Goal: Task Accomplishment & Management: Manage account settings

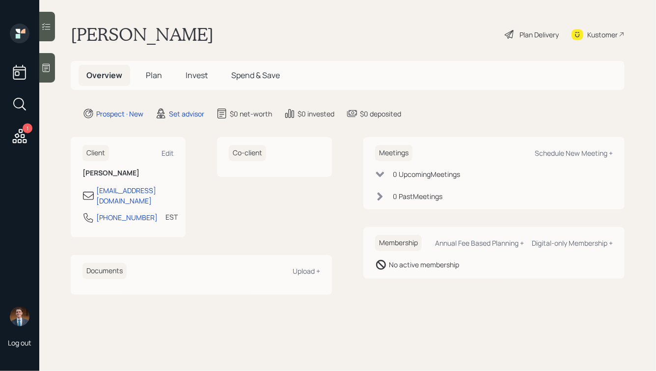
click at [50, 66] on icon at bounding box center [46, 68] width 10 height 10
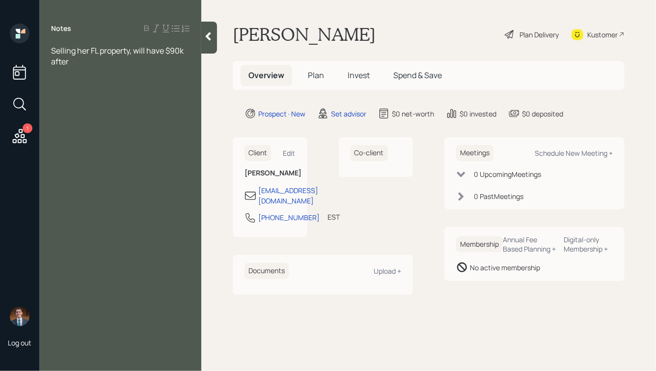
click at [53, 51] on span "Selling her FL property, will have $90k after" at bounding box center [118, 56] width 134 height 22
click at [94, 82] on div "Selling her FL property, will have $90k after" at bounding box center [120, 78] width 138 height 22
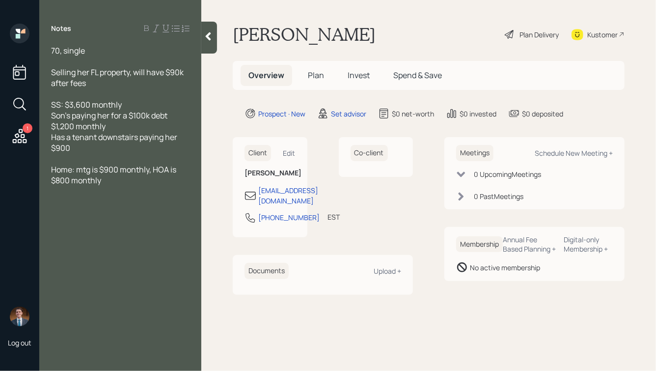
click at [139, 138] on span "Has a tenant downstairs paying her $900" at bounding box center [115, 143] width 128 height 22
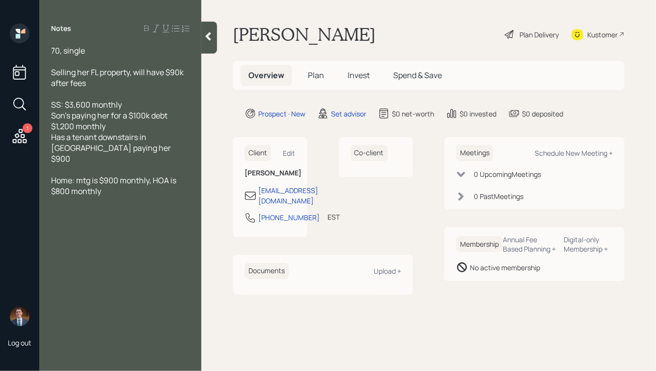
click at [95, 150] on div "Has a tenant downstairs in [GEOGRAPHIC_DATA] paying her $900" at bounding box center [120, 148] width 138 height 32
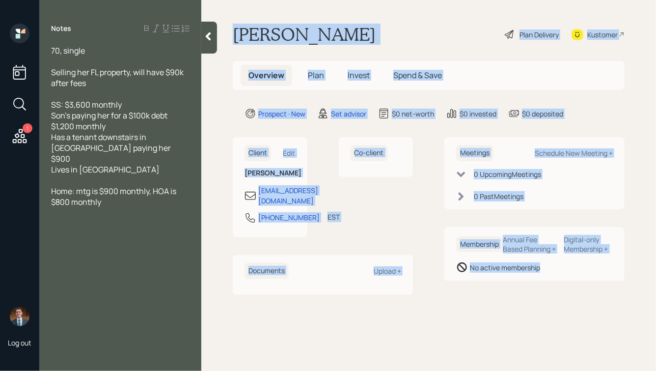
drag, startPoint x: 234, startPoint y: 33, endPoint x: 563, endPoint y: 288, distance: 415.8
click at [563, 288] on main "[PERSON_NAME] Plan Delivery Kustomer Overview Plan Invest Spend & Save Prospect…" at bounding box center [428, 185] width 455 height 371
click at [563, 281] on div "Membership Annual Fee Based Planning + Digital-only Membership + No active memb…" at bounding box center [534, 254] width 180 height 54
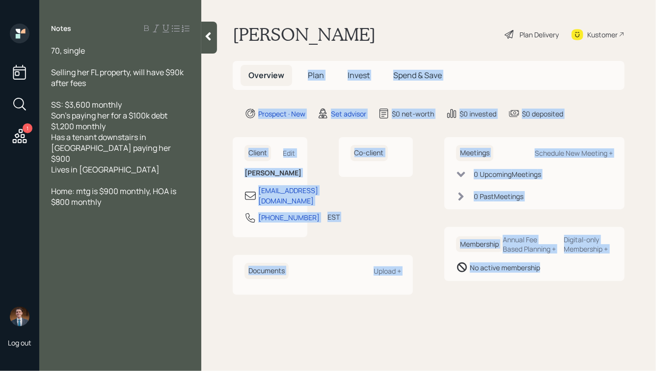
drag, startPoint x: 577, startPoint y: 292, endPoint x: 308, endPoint y: 46, distance: 364.5
click at [308, 46] on main "[PERSON_NAME] Plan Delivery Kustomer Overview Plan Invest Spend & Save Prospect…" at bounding box center [428, 185] width 455 height 371
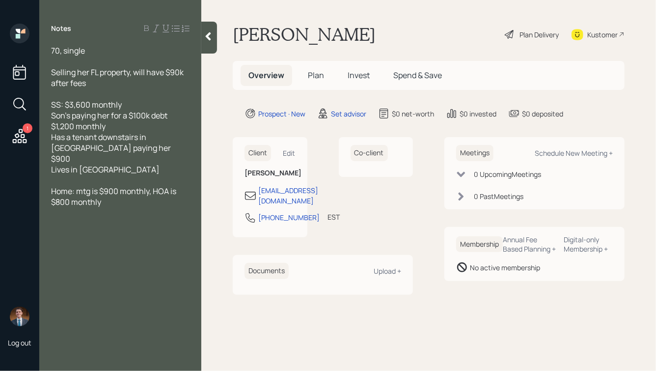
click at [308, 46] on main "[PERSON_NAME] Plan Delivery Kustomer Overview Plan Invest Spend & Save Prospect…" at bounding box center [428, 185] width 455 height 371
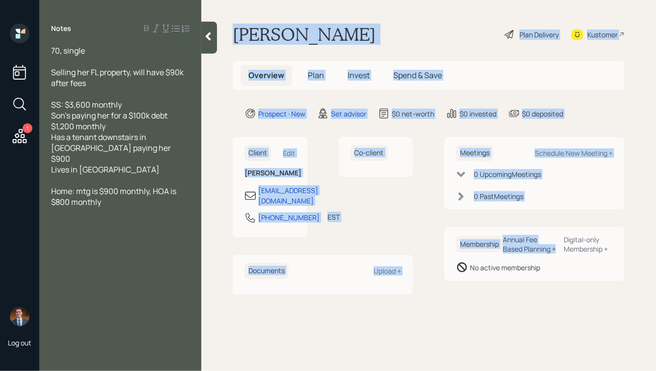
drag, startPoint x: 232, startPoint y: 32, endPoint x: 530, endPoint y: 261, distance: 375.4
click at [530, 261] on main "[PERSON_NAME] Plan Delivery Kustomer Overview Plan Invest Spend & Save Prospect…" at bounding box center [428, 185] width 455 height 371
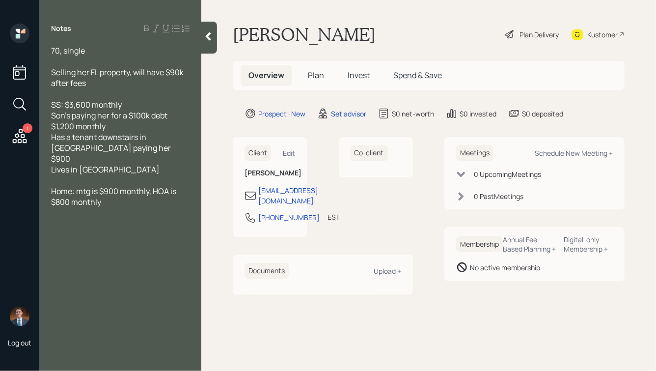
click at [547, 273] on div "No active membership" at bounding box center [534, 267] width 157 height 12
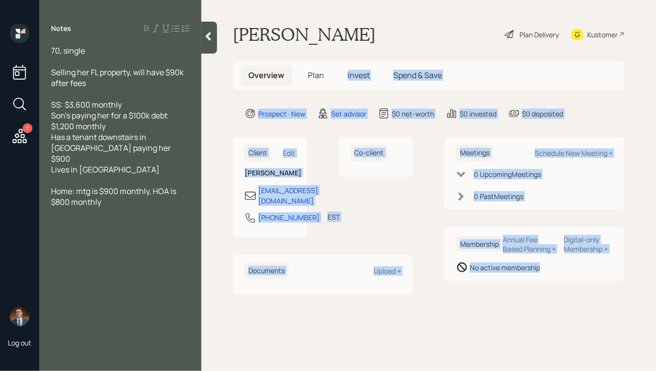
drag, startPoint x: 555, startPoint y: 283, endPoint x: 336, endPoint y: 72, distance: 304.2
click at [336, 72] on main "[PERSON_NAME] Plan Delivery Kustomer Overview Plan Invest Spend & Save Prospect…" at bounding box center [428, 185] width 455 height 371
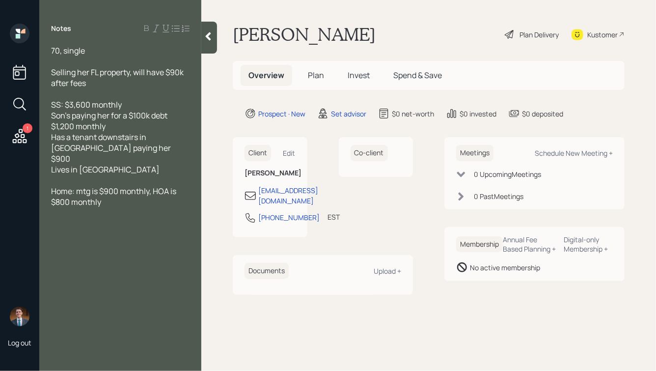
click at [304, 46] on main "[PERSON_NAME] Plan Delivery Kustomer Overview Plan Invest Spend & Save Prospect…" at bounding box center [428, 185] width 455 height 371
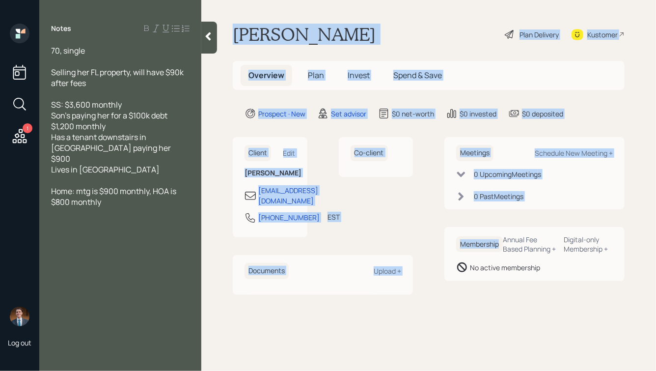
drag, startPoint x: 235, startPoint y: 27, endPoint x: 485, endPoint y: 263, distance: 344.2
click at [486, 263] on main "[PERSON_NAME] Plan Delivery Kustomer Overview Plan Invest Spend & Save Prospect…" at bounding box center [428, 185] width 455 height 371
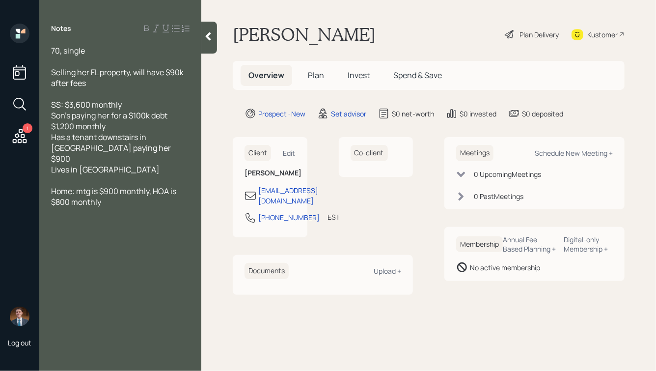
click at [542, 273] on div "No active membership" at bounding box center [534, 267] width 157 height 12
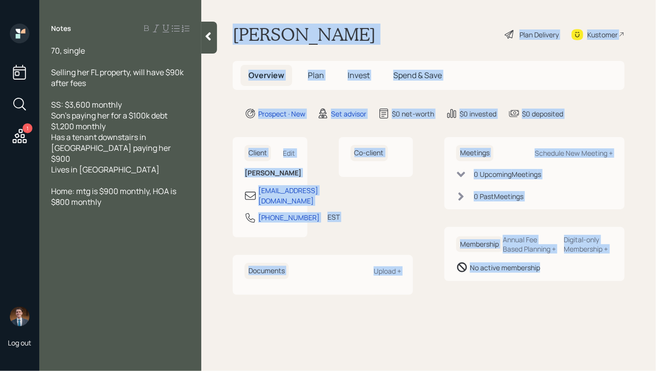
drag, startPoint x: 563, startPoint y: 289, endPoint x: 304, endPoint y: 9, distance: 381.1
click at [304, 9] on main "[PERSON_NAME] Plan Delivery Kustomer Overview Plan Invest Spend & Save Prospect…" at bounding box center [428, 185] width 455 height 371
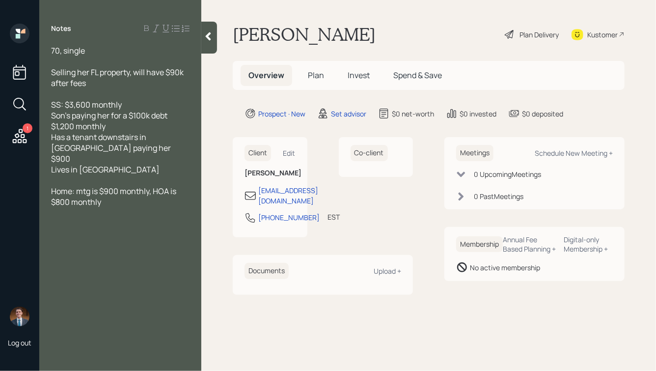
click at [306, 11] on main "[PERSON_NAME] Plan Delivery Kustomer Overview Plan Invest Spend & Save Prospect…" at bounding box center [428, 185] width 455 height 371
click at [143, 107] on div "SS: $3,600 monthly" at bounding box center [120, 104] width 138 height 11
click at [107, 164] on div "Lives in [GEOGRAPHIC_DATA]" at bounding box center [120, 169] width 138 height 11
click at [114, 193] on div "Home: mtg is $900 monthly, HOA is $800 monthly" at bounding box center [120, 197] width 138 height 22
click at [95, 164] on div "Lives in [GEOGRAPHIC_DATA]" at bounding box center [120, 169] width 138 height 11
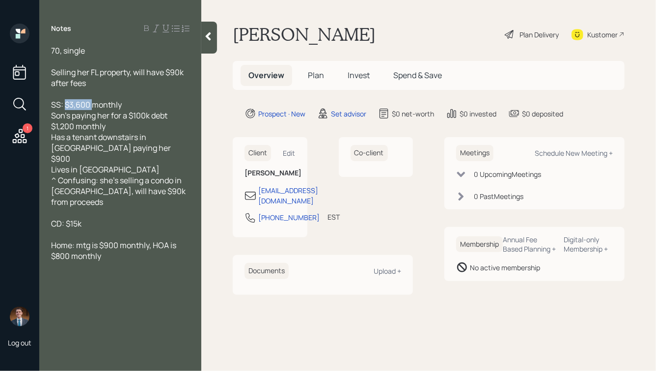
drag, startPoint x: 65, startPoint y: 105, endPoint x: 93, endPoint y: 104, distance: 28.0
click at [93, 104] on span "SS: $3,600 monthly" at bounding box center [86, 104] width 71 height 11
click at [93, 106] on span "SS: $3,600 monthly" at bounding box center [86, 104] width 71 height 11
click at [127, 107] on div "SS: $3,600 monthly" at bounding box center [120, 104] width 138 height 11
drag, startPoint x: 109, startPoint y: 130, endPoint x: 42, endPoint y: 107, distance: 70.8
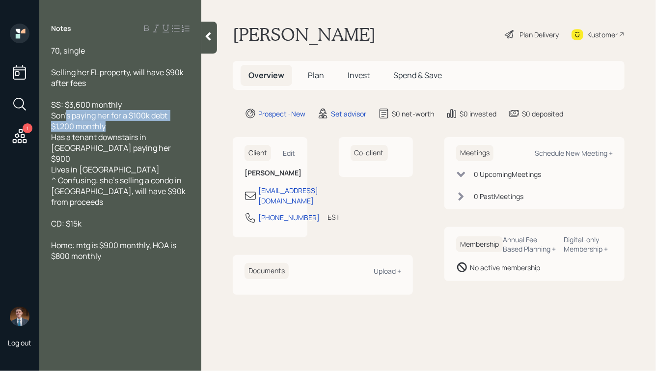
click at [43, 107] on div "70, single Selling her FL property, will have $90k after fees SS: $3,600 monthl…" at bounding box center [120, 153] width 162 height 216
click at [75, 113] on span "Son's paying her for a $100k debt $1,200 monthly" at bounding box center [110, 121] width 118 height 22
drag, startPoint x: 72, startPoint y: 116, endPoint x: 126, endPoint y: 130, distance: 55.7
click at [126, 130] on div "Son's paying her for a $100k debt $1,200 monthly" at bounding box center [120, 121] width 138 height 22
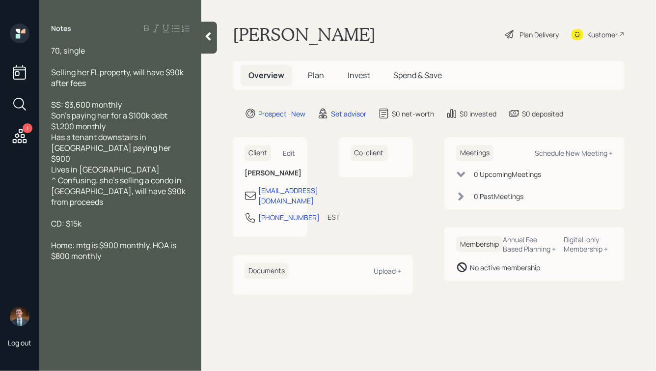
click at [120, 240] on div "Home: mtg is $900 monthly, HOA is $800 monthly" at bounding box center [120, 251] width 138 height 22
click at [211, 41] on icon at bounding box center [208, 36] width 10 height 10
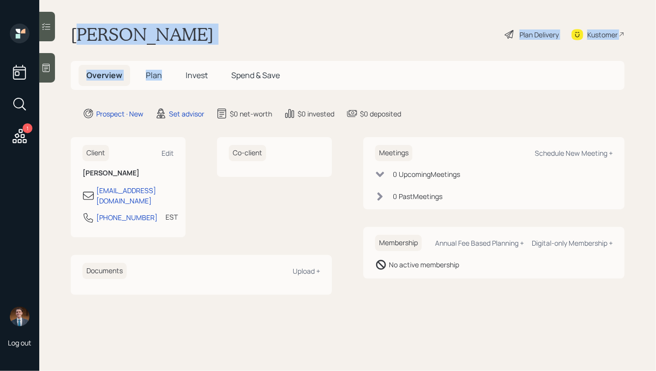
drag, startPoint x: 182, startPoint y: 47, endPoint x: 79, endPoint y: 32, distance: 104.1
click at [79, 32] on main "[PERSON_NAME] Plan Delivery Kustomer Overview Plan Invest Spend & Save Prospect…" at bounding box center [347, 185] width 617 height 371
click at [79, 32] on h1 "[PERSON_NAME]" at bounding box center [142, 35] width 143 height 22
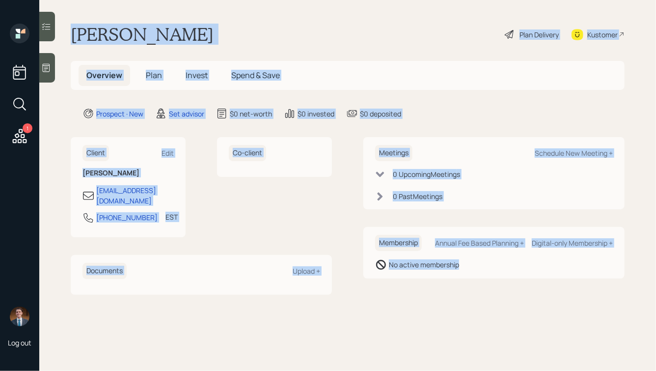
drag, startPoint x: 68, startPoint y: 31, endPoint x: 429, endPoint y: 289, distance: 443.0
click at [429, 289] on main "[PERSON_NAME] Plan Delivery Kustomer Overview Plan Invest Spend & Save Prospect…" at bounding box center [347, 185] width 617 height 371
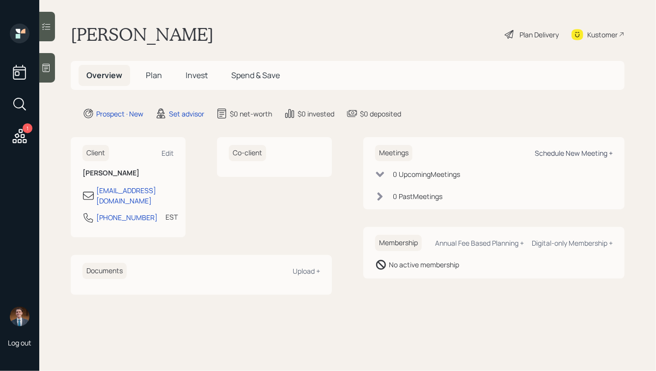
click at [562, 151] on div "Schedule New Meeting +" at bounding box center [574, 152] width 78 height 9
select select "round-[PERSON_NAME]"
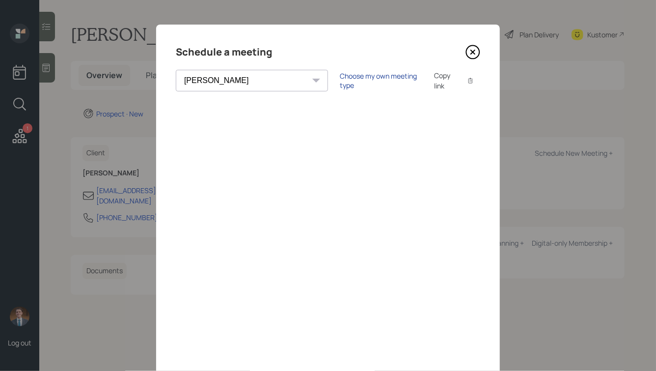
click at [340, 84] on div "Choose my own meeting type" at bounding box center [381, 80] width 82 height 19
click at [473, 52] on icon at bounding box center [473, 52] width 4 height 4
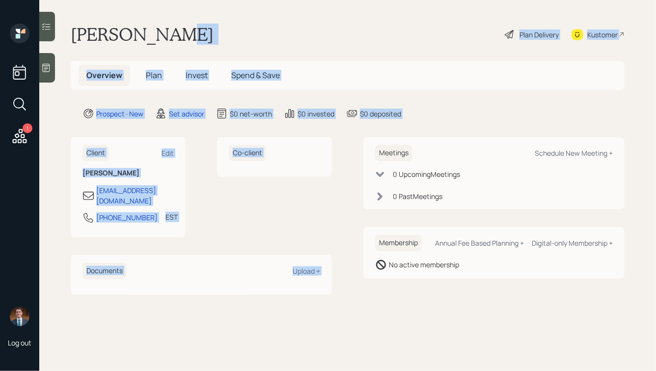
drag, startPoint x: 427, startPoint y: 120, endPoint x: 239, endPoint y: 25, distance: 210.8
click at [240, 26] on main "[PERSON_NAME] Plan Delivery Kustomer Overview Plan Invest Spend & Save Prospect…" at bounding box center [347, 185] width 617 height 371
click at [239, 25] on div "[PERSON_NAME] Plan Delivery Kustomer" at bounding box center [348, 35] width 554 height 22
